Goal: Entertainment & Leisure: Consume media (video, audio)

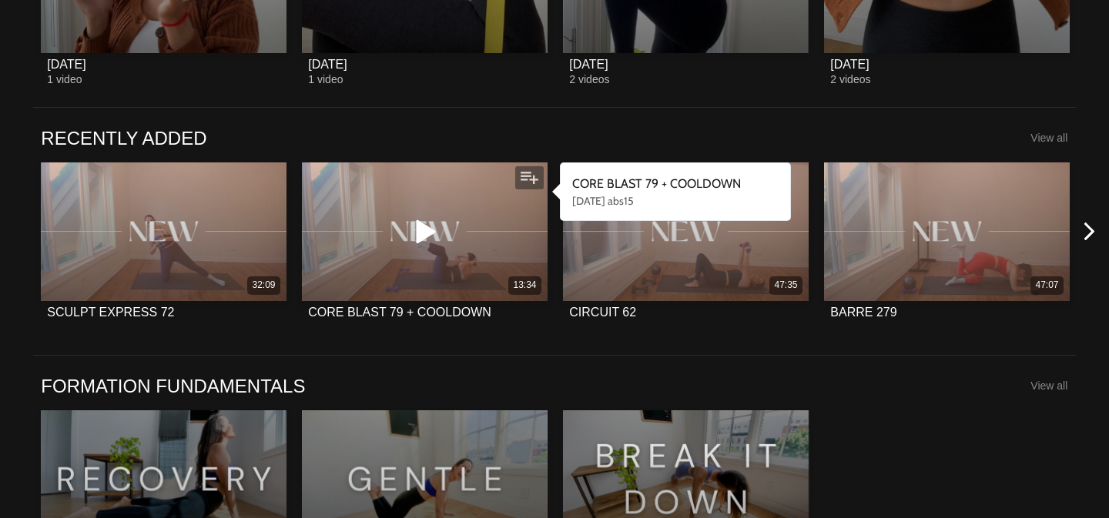
scroll to position [1102, 0]
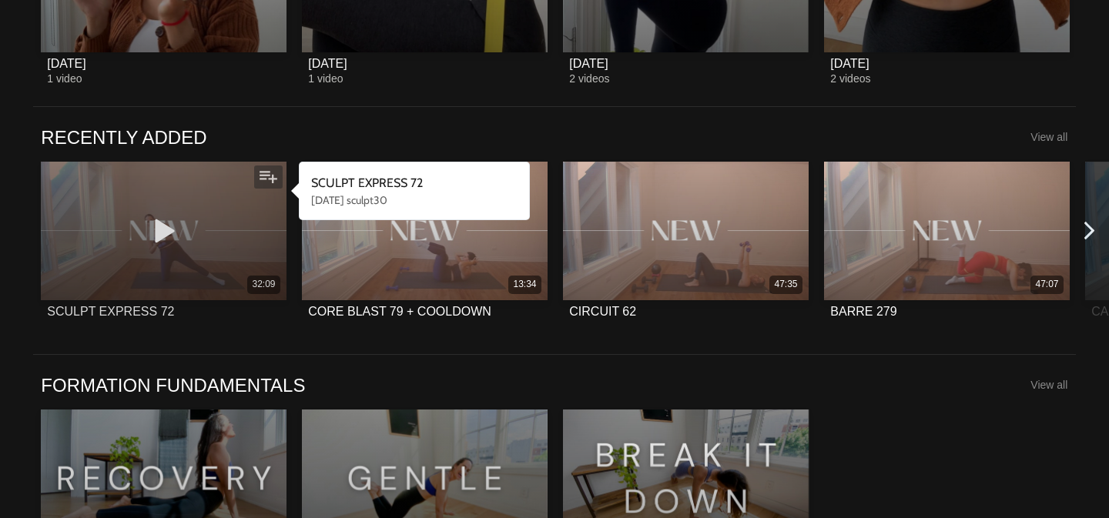
click at [201, 278] on div "32:09" at bounding box center [164, 285] width 246 height 18
